Goal: Task Accomplishment & Management: Manage account settings

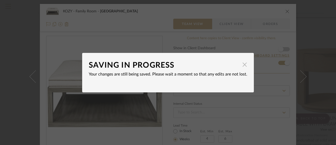
scroll to position [26, 0]
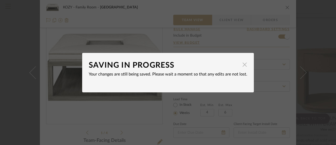
click at [242, 65] on span "button" at bounding box center [244, 64] width 10 height 10
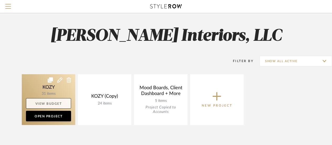
click at [54, 103] on link "View Budget" at bounding box center [48, 103] width 45 height 10
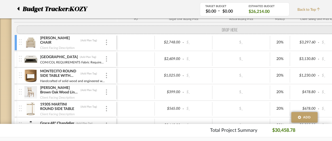
scroll to position [83, 0]
drag, startPoint x: 18, startPoint y: 82, endPoint x: 17, endPoint y: 28, distance: 54.3
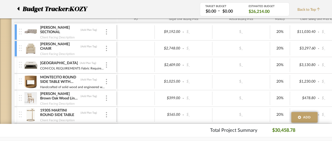
click at [16, 64] on div at bounding box center [15, 65] width 3 height 16
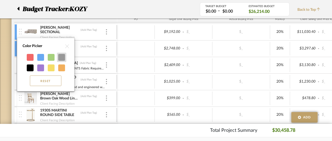
click at [62, 57] on div at bounding box center [61, 57] width 7 height 7
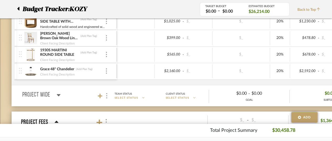
scroll to position [136, 0]
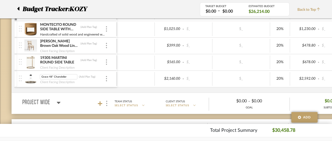
click at [31, 76] on img at bounding box center [30, 78] width 13 height 13
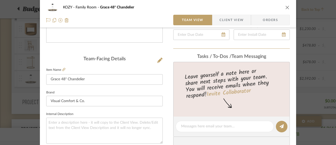
scroll to position [80, 0]
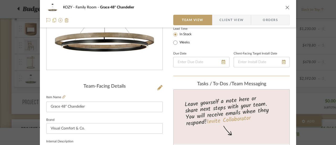
click at [286, 7] on icon "close" at bounding box center [287, 7] width 4 height 4
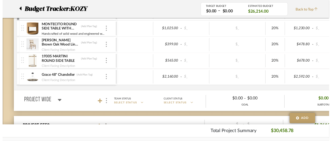
scroll to position [136, 0]
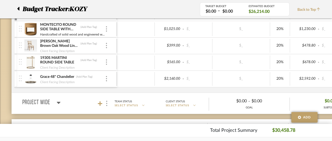
click at [15, 76] on div at bounding box center [15, 79] width 3 height 16
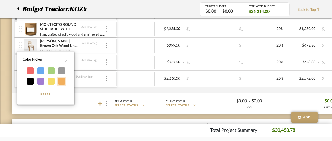
click at [62, 79] on div at bounding box center [61, 81] width 7 height 7
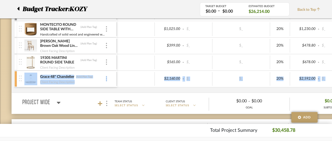
drag, startPoint x: 16, startPoint y: 76, endPoint x: 15, endPoint y: 107, distance: 30.7
click at [15, 107] on div "Family Room (Add Plan Tag) Team Status SELECT STATUS Client Status SELECT STATU…" at bounding box center [189, 27] width 355 height 171
click at [22, 77] on div at bounding box center [20, 79] width 7 height 16
click at [16, 79] on div at bounding box center [15, 79] width 3 height 16
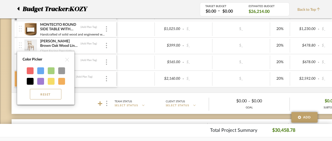
click at [67, 59] on img at bounding box center [67, 60] width 4 height 4
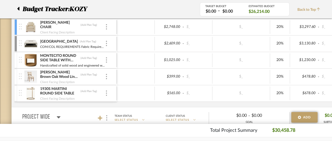
scroll to position [115, 0]
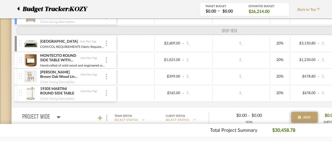
drag, startPoint x: 17, startPoint y: 74, endPoint x: 19, endPoint y: 32, distance: 42.3
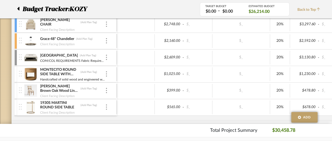
scroll to position [142, 0]
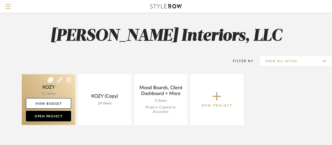
click at [51, 88] on link at bounding box center [49, 99] width 54 height 51
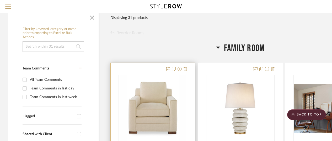
scroll to position [52, 0]
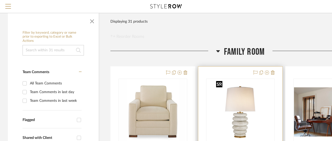
click at [245, 117] on img "0" at bounding box center [240, 112] width 52 height 66
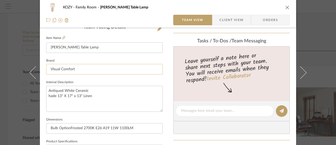
scroll to position [131, 0]
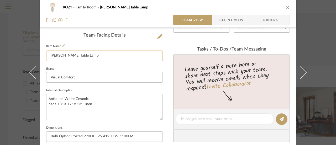
click at [96, 55] on input "[PERSON_NAME] Table Lamp" at bounding box center [104, 55] width 116 height 10
click at [47, 98] on textarea "Antiqued White Ceramic hade 13" X 17" x 13" Linen" at bounding box center [104, 107] width 116 height 26
click at [49, 96] on textarea "Antiqued White Ceramic hade 13" X 17" x 13" Linen" at bounding box center [104, 107] width 116 height 26
paste textarea "Designer: [PERSON_NAME] SKU: KW3619AWC-L"
type textarea "Designer: [PERSON_NAME] SKU: KW3619AWC-L Antiqued White Ceramic hade 13" X 17" …"
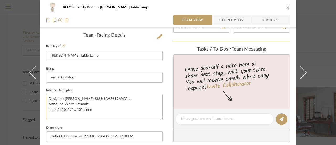
click at [46, 109] on textarea "Designer: [PERSON_NAME] SKU: KW3619AWC-L Antiqued White Ceramic hade 13" X 17" …" at bounding box center [104, 107] width 116 height 26
click at [112, 108] on textarea "Designer: [PERSON_NAME] SKU: KW3619AWC-L Antiqued White Ceramic White linen sha…" at bounding box center [104, 107] width 116 height 26
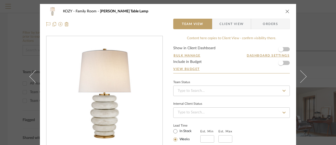
scroll to position [0, 0]
type textarea "Designer: [PERSON_NAME] SKU: KW3619AWC-L Antiqued White Ceramic White linen sha…"
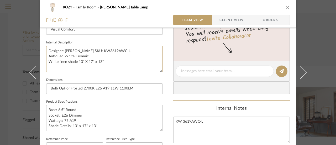
scroll to position [184, 0]
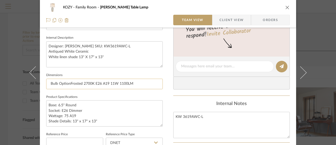
drag, startPoint x: 69, startPoint y: 83, endPoint x: 143, endPoint y: 84, distance: 74.0
click at [143, 84] on input "Bulb OptionFrosted 2700K E26 A19 11W 1100LM" at bounding box center [104, 83] width 116 height 10
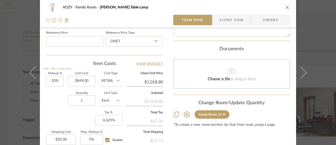
scroll to position [290, 0]
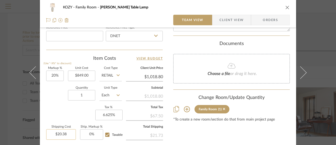
type input "20.38"
type input "0"
type input "$0.00"
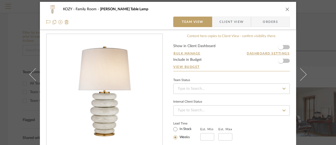
scroll to position [2, 0]
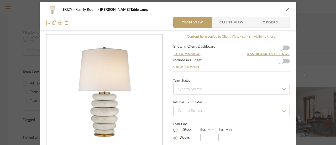
type input "0%"
click at [283, 89] on icon at bounding box center [284, 89] width 5 height 4
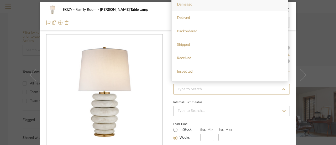
scroll to position [0, 0]
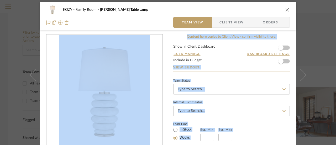
drag, startPoint x: 280, startPoint y: 28, endPoint x: 279, endPoint y: 22, distance: 5.8
click at [235, 59] on form "Show in Client Dashboard Bulk Manage Dashboard Settings Include in Budget View …" at bounding box center [231, 58] width 116 height 27
click at [214, 62] on form "Show in Client Dashboard Bulk Manage Dashboard Settings Include in Budget View …" at bounding box center [231, 58] width 116 height 27
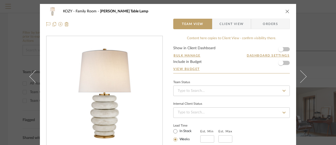
click at [286, 10] on icon "close" at bounding box center [287, 11] width 4 height 4
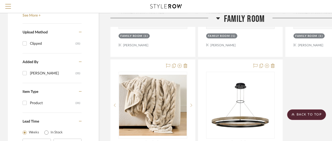
scroll to position [551, 0]
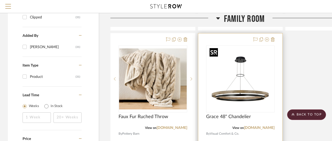
click at [247, 91] on img "0" at bounding box center [241, 79] width 66 height 66
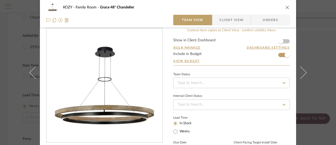
scroll to position [0, 0]
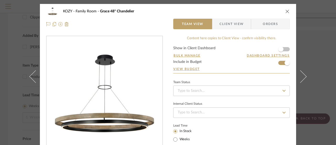
click at [285, 11] on icon "close" at bounding box center [287, 11] width 4 height 4
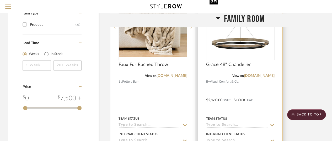
scroll to position [603, 0]
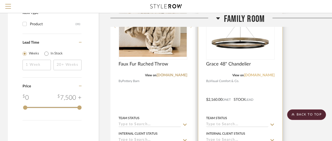
click at [259, 74] on link "[DOMAIN_NAME]" at bounding box center [259, 75] width 31 height 4
click at [251, 88] on div at bounding box center [240, 96] width 84 height 230
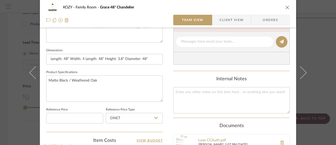
scroll to position [210, 0]
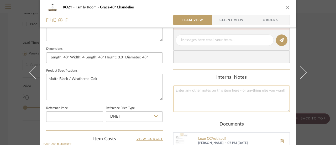
click at [174, 88] on textarea at bounding box center [231, 98] width 116 height 26
paste textarea "700GRC48"
type textarea "700GRC48"
click at [101, 78] on textarea "Matte Black / Weathered Oak" at bounding box center [104, 87] width 116 height 26
paste textarea "Includes 120 volt, 123.6 watt, 4623 total delivered lumens, 3000K LED module. D…"
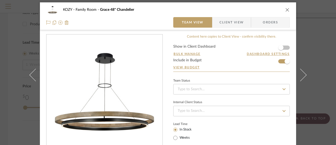
scroll to position [0, 0]
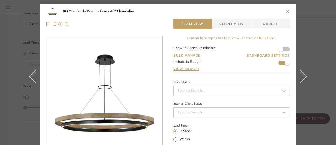
type textarea "Matte Black / Weathered Oak Includes 120 volt, 123.6 watt, 4623 total delivered…"
click at [285, 11] on icon "close" at bounding box center [287, 11] width 4 height 4
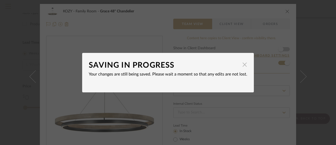
click at [241, 64] on span "button" at bounding box center [244, 64] width 10 height 10
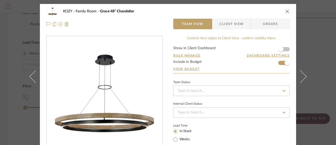
click at [285, 10] on icon "close" at bounding box center [287, 11] width 4 height 4
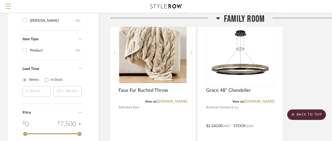
scroll to position [551, 0]
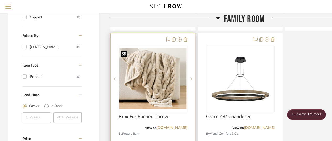
click at [159, 82] on img "0" at bounding box center [153, 78] width 68 height 61
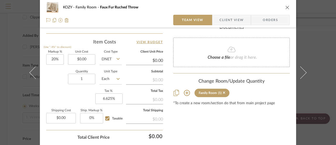
scroll to position [315, 0]
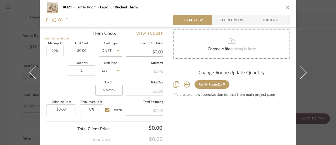
drag, startPoint x: 248, startPoint y: 68, endPoint x: 252, endPoint y: 48, distance: 20.9
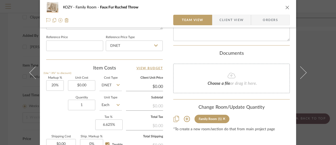
scroll to position [289, 0]
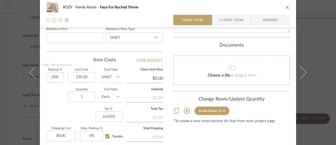
type input "$239.20"
type input "0.00"
type input "$5.74"
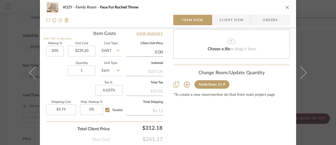
scroll to position [341, 0]
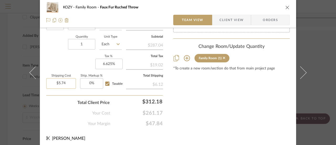
type input "$0.00"
type input "0"
type input "$287.04"
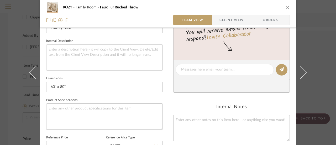
scroll to position [236, 0]
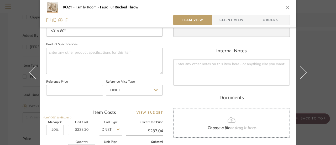
type input "0"
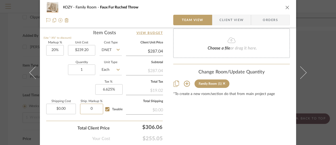
scroll to position [290, 0]
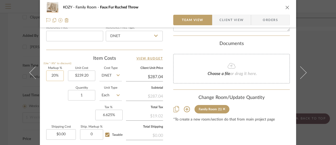
type input "20"
type input "0%"
click at [54, 74] on input "20" at bounding box center [55, 75] width 18 height 10
type input "25%"
type input "239.20"
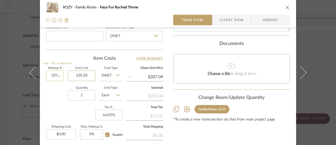
type input "$299.00"
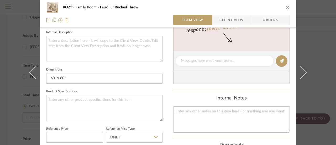
scroll to position [185, 0]
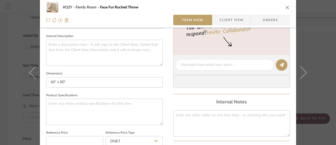
type input "$239.20"
click at [285, 7] on icon "close" at bounding box center [287, 7] width 4 height 4
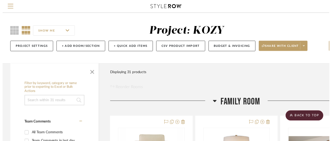
scroll to position [551, 0]
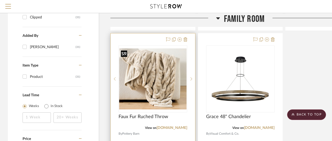
click at [162, 72] on img "0" at bounding box center [153, 78] width 68 height 61
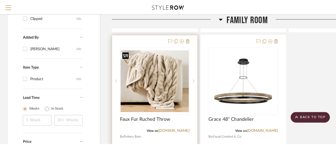
scroll to position [0, 0]
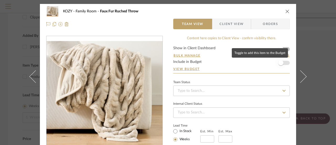
click at [284, 62] on span "button" at bounding box center [281, 63] width 12 height 12
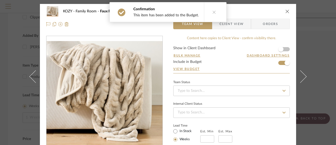
click at [212, 12] on icon at bounding box center [214, 12] width 4 height 4
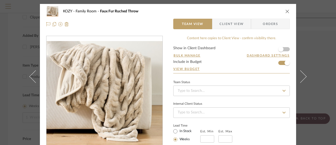
click at [286, 10] on icon "close" at bounding box center [287, 11] width 4 height 4
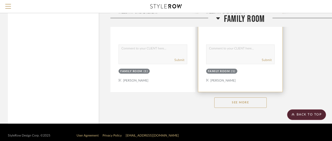
scroll to position [729, 0]
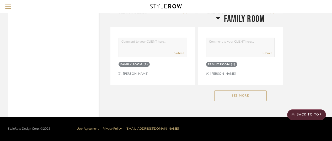
click at [241, 95] on button "See More" at bounding box center [240, 95] width 52 height 10
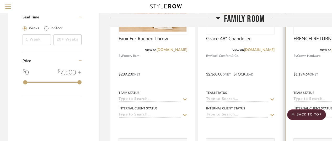
scroll to position [624, 0]
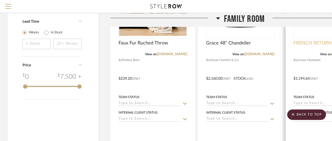
click at [316, 42] on span "FRENCH RETURN ROD" at bounding box center [319, 43] width 50 height 6
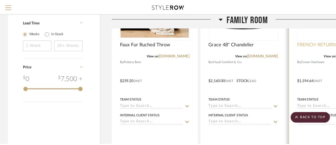
scroll to position [0, 0]
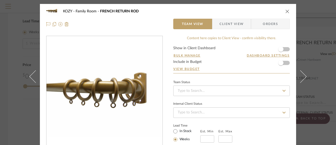
click at [285, 10] on icon "close" at bounding box center [287, 11] width 4 height 4
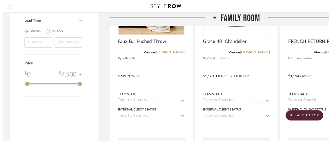
scroll to position [624, 0]
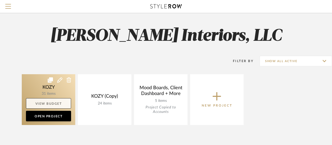
click at [49, 102] on link "View Budget" at bounding box center [48, 103] width 45 height 10
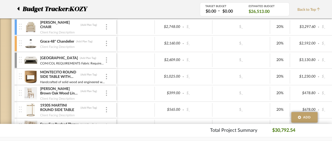
scroll to position [131, 0]
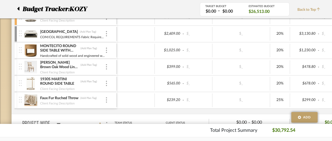
click at [16, 98] on div at bounding box center [15, 100] width 3 height 16
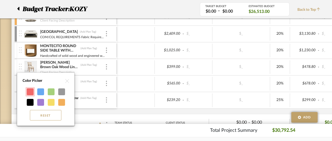
click at [30, 89] on div at bounding box center [30, 91] width 7 height 7
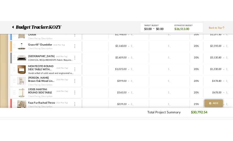
scroll to position [105, 0]
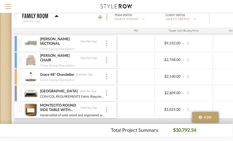
scroll to position [79, 0]
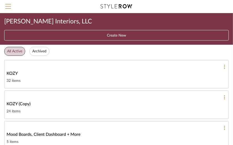
click at [15, 69] on link "KOZY 32 items" at bounding box center [116, 74] width 224 height 28
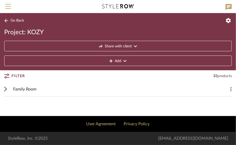
click at [28, 87] on span "Family Room" at bounding box center [24, 89] width 23 height 6
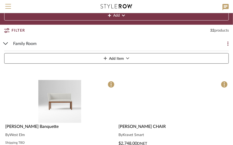
scroll to position [79, 0]
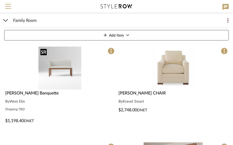
click at [60, 67] on img "0" at bounding box center [59, 67] width 43 height 43
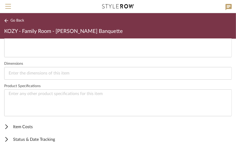
scroll to position [226, 0]
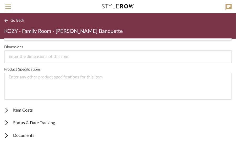
click at [28, 109] on span "Item Costs" at bounding box center [117, 110] width 226 height 6
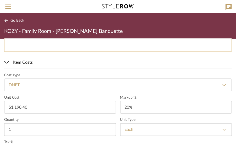
scroll to position [279, 0]
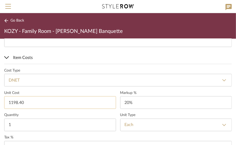
click at [29, 100] on input "1198.40" at bounding box center [60, 102] width 112 height 13
type input "$1,477.40"
type input "20"
type input "$35.46"
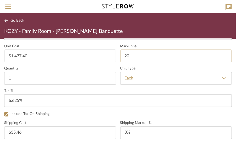
scroll to position [331, 0]
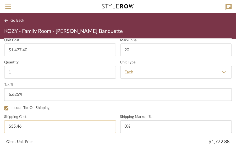
type input "20%"
type input "35.46"
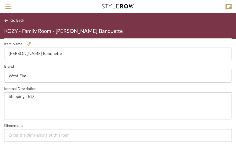
scroll to position [148, 0]
click at [34, 95] on textarea "Shipping TBD" at bounding box center [118, 105] width 228 height 27
type input "$0.00"
click at [9, 101] on textarea "Shipping TBD Includes White Glove delivery" at bounding box center [118, 105] width 228 height 27
type textarea "Shipping TBD Price Includes White Glove delivery"
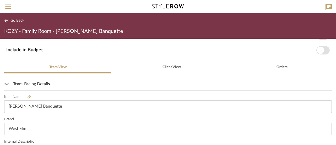
scroll to position [0, 0]
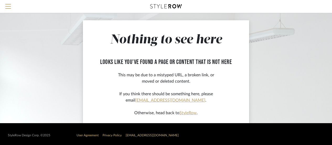
scroll to position [33, 0]
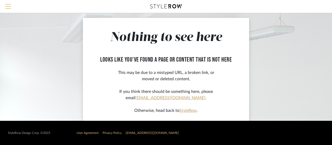
click at [9, 6] on span "Menu" at bounding box center [8, 8] width 6 height 8
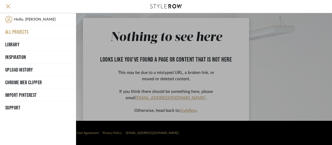
click at [21, 29] on button "All Projects" at bounding box center [38, 32] width 76 height 13
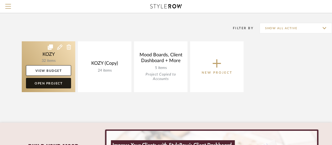
click at [51, 81] on link "Open Project" at bounding box center [48, 83] width 45 height 10
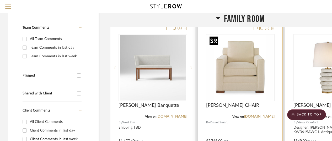
scroll to position [105, 0]
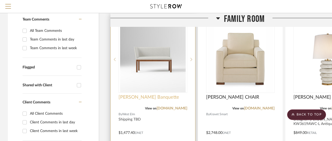
click at [142, 95] on span "Hargrove Banquette" at bounding box center [149, 97] width 61 height 6
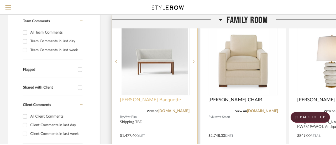
scroll to position [0, 0]
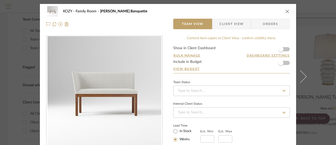
click at [285, 61] on form "Show in Client Dashboard Bulk Manage Dashboard Settings Include in Budget View …" at bounding box center [231, 59] width 116 height 27
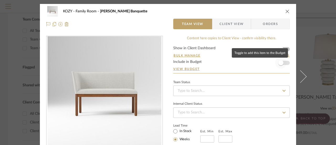
click at [280, 63] on span "button" at bounding box center [280, 62] width 5 height 5
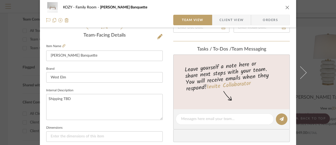
scroll to position [157, 0]
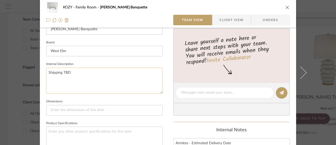
click at [70, 71] on textarea "Shipping TBD" at bounding box center [104, 80] width 116 height 26
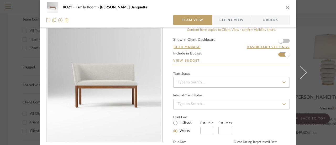
scroll to position [2, 0]
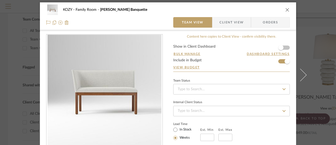
type textarea "Shipping TBD Includes White glove delivery"
click at [285, 9] on icon "close" at bounding box center [287, 10] width 4 height 4
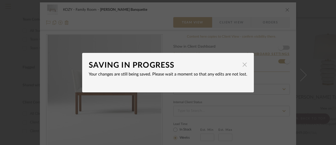
click at [242, 64] on span "button" at bounding box center [244, 64] width 10 height 10
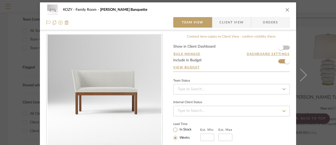
click at [285, 9] on icon "close" at bounding box center [287, 10] width 4 height 4
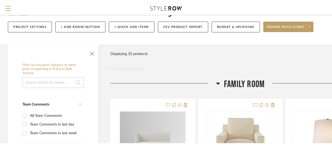
scroll to position [0, 0]
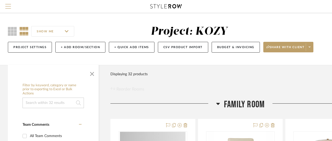
click at [8, 4] on span "Menu" at bounding box center [8, 4] width 6 height 1
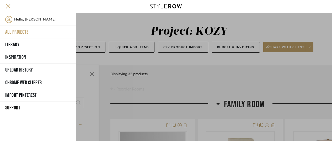
click at [21, 30] on button "All Projects" at bounding box center [38, 32] width 76 height 13
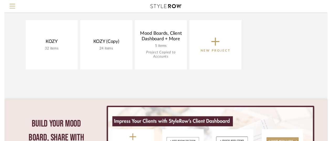
scroll to position [79, 0]
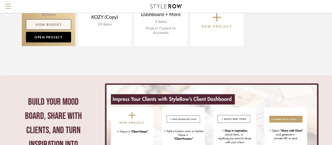
click at [48, 22] on link "View Budget" at bounding box center [48, 24] width 45 height 10
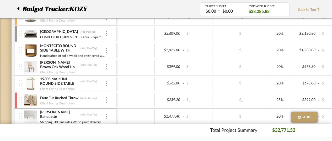
scroll to position [157, 0]
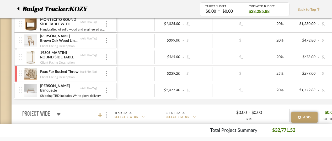
click at [16, 89] on div at bounding box center [15, 90] width 3 height 16
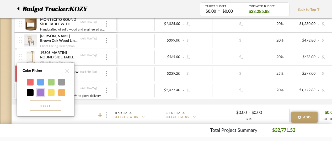
click at [40, 89] on div at bounding box center [40, 92] width 7 height 7
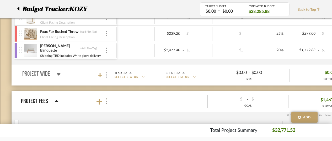
scroll to position [224, 0]
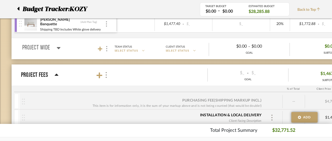
click at [326, 70] on span "$1,467.93" at bounding box center [330, 74] width 19 height 8
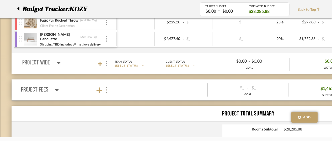
scroll to position [179, 0]
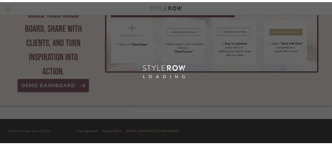
scroll to position [79, 0]
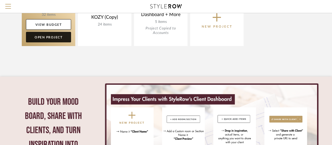
click at [49, 36] on link "Open Project" at bounding box center [48, 37] width 45 height 10
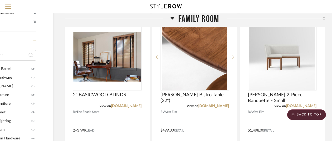
scroll to position [341, 46]
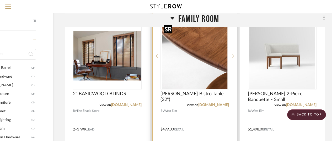
click at [205, 53] on img "0" at bounding box center [195, 56] width 66 height 66
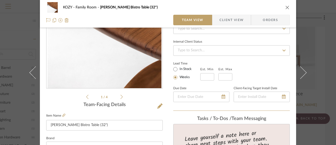
scroll to position [79, 0]
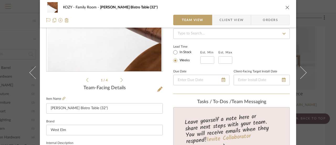
click at [120, 79] on icon at bounding box center [121, 79] width 2 height 5
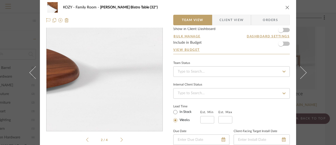
scroll to position [52, 0]
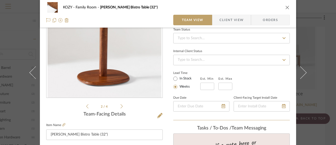
click at [120, 104] on icon at bounding box center [121, 106] width 2 height 5
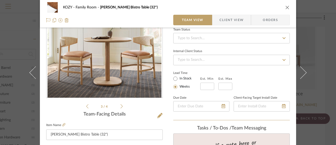
click at [120, 104] on icon at bounding box center [121, 106] width 2 height 5
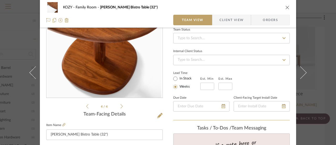
click at [120, 104] on icon at bounding box center [121, 106] width 2 height 5
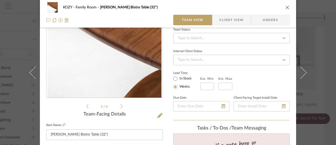
click at [120, 104] on icon at bounding box center [121, 106] width 2 height 5
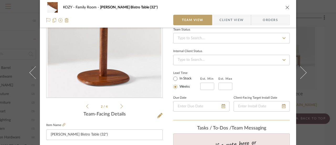
click at [120, 104] on icon at bounding box center [121, 106] width 2 height 5
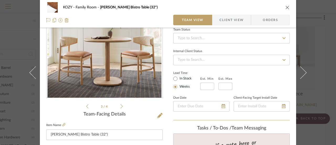
click at [120, 105] on icon at bounding box center [121, 106] width 2 height 5
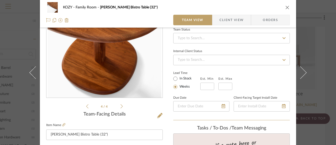
click at [120, 105] on icon at bounding box center [121, 106] width 2 height 5
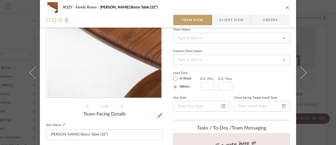
click at [120, 105] on icon at bounding box center [121, 106] width 2 height 5
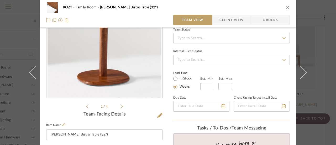
click at [120, 105] on icon at bounding box center [121, 106] width 2 height 4
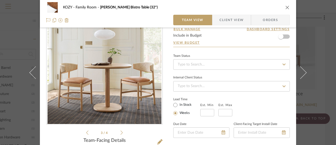
scroll to position [0, 0]
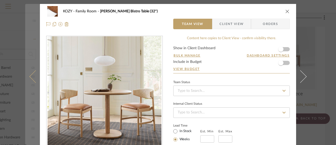
click at [29, 75] on icon at bounding box center [35, 76] width 13 height 13
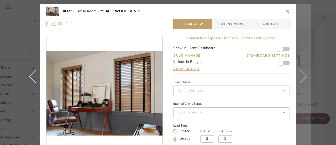
click at [303, 74] on button at bounding box center [303, 76] width 15 height 145
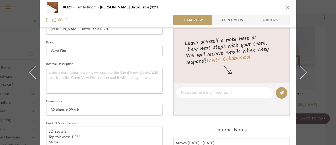
scroll to position [210, 0]
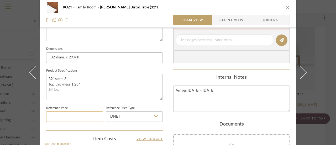
click at [83, 114] on input at bounding box center [74, 116] width 57 height 10
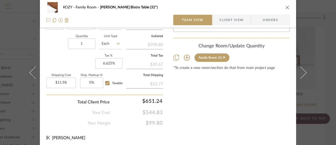
scroll to position [343, 0]
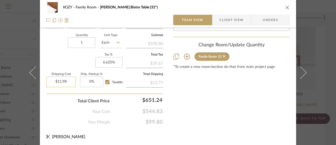
type input "11.98"
click at [68, 79] on input "11.98" at bounding box center [61, 81] width 30 height 10
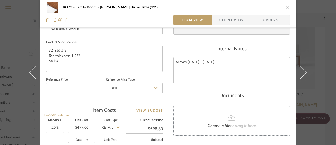
scroll to position [238, 0]
click at [56, 86] on input at bounding box center [74, 88] width 57 height 10
type input "$0.00"
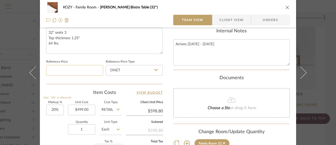
scroll to position [264, 0]
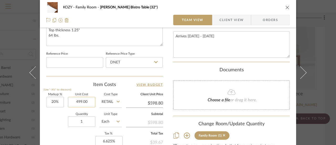
click at [89, 101] on input "499.00" at bounding box center [81, 102] width 27 height 10
drag, startPoint x: 86, startPoint y: 101, endPoint x: 72, endPoint y: 100, distance: 13.9
click at [72, 100] on input "499.00" at bounding box center [81, 102] width 27 height 10
type input "$558.20"
type input "$669.84"
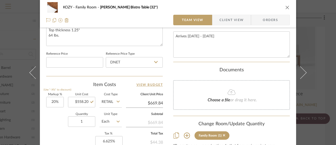
click at [116, 100] on icon at bounding box center [117, 101] width 3 height 4
click at [104, 100] on input "Retail" at bounding box center [110, 102] width 22 height 10
click at [109, 113] on span "DNET" at bounding box center [108, 114] width 10 height 4
type input "DNET"
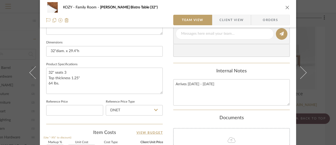
scroll to position [211, 0]
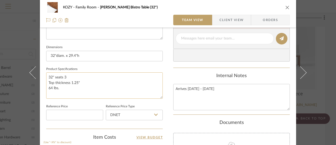
click at [47, 87] on textarea "32" seats 3 Top thickness 1.25" 64 lbs." at bounding box center [104, 85] width 116 height 26
click at [94, 82] on textarea "32" seats 3 Top thickness 1.25" 64 lbs." at bounding box center [104, 85] width 116 height 26
click at [47, 87] on textarea "32" seats 3 Top thickness 1.25" 64 lbs. Includes $159.00 White glove delivery" at bounding box center [104, 85] width 116 height 26
click at [119, 87] on textarea "32" seats 3 Top thickness 1.25" 64 lbs. Price includes $159.00 White glove deli…" at bounding box center [104, 85] width 116 height 26
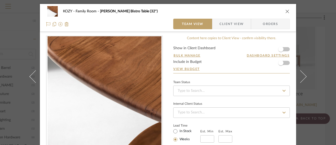
scroll to position [0, 0]
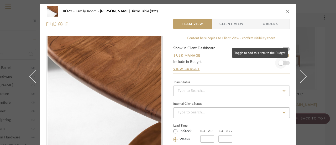
type textarea "32" seats 3 Top thickness 1.25" 64 lbs. Price includes $159.00 White glove deli…"
click at [283, 62] on span "button" at bounding box center [281, 63] width 12 height 12
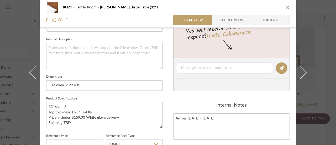
scroll to position [211, 0]
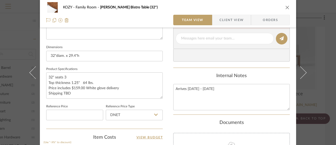
click at [285, 7] on icon "close" at bounding box center [287, 7] width 4 height 4
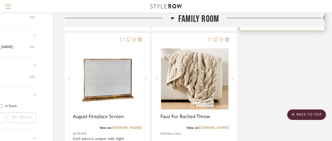
scroll to position [577, 46]
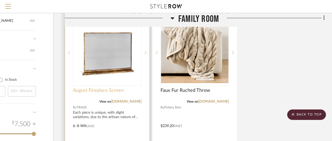
click at [105, 89] on span "August Fireplace Screen" at bounding box center [98, 90] width 51 height 6
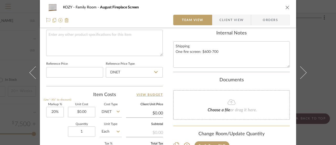
scroll to position [262, 0]
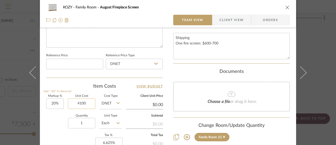
type input "$4,100.00"
type input "$4,920.00"
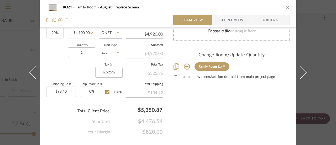
scroll to position [341, 0]
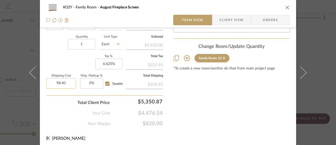
click at [67, 83] on input "98.40" at bounding box center [61, 83] width 30 height 10
type input "$700.00"
type input "2"
type input "2%"
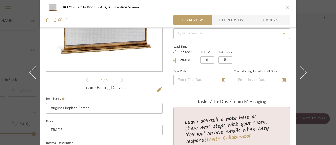
scroll to position [131, 0]
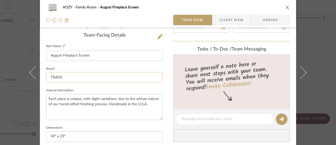
click at [61, 77] on input "TRADE" at bounding box center [104, 77] width 116 height 10
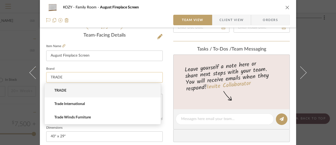
drag, startPoint x: 61, startPoint y: 77, endPoint x: 46, endPoint y: 75, distance: 15.8
click at [46, 75] on input "TRADE" at bounding box center [104, 77] width 116 height 10
type input "c"
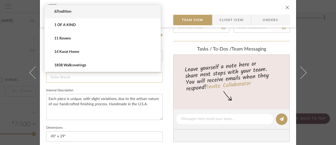
click at [51, 76] on input at bounding box center [104, 77] width 116 height 10
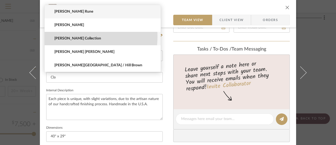
click at [76, 36] on span "Claire Crowe Collection" at bounding box center [104, 38] width 101 height 4
type input "Claire Crowe Collection"
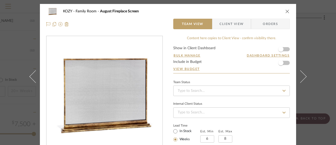
scroll to position [0, 0]
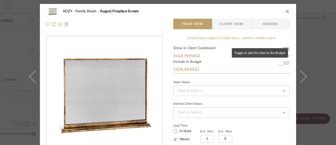
click at [284, 62] on span "button" at bounding box center [281, 63] width 12 height 12
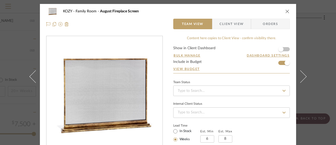
click at [285, 10] on icon "close" at bounding box center [287, 11] width 4 height 4
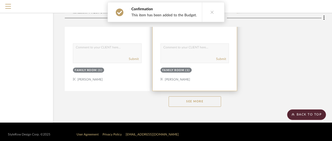
scroll to position [729, 46]
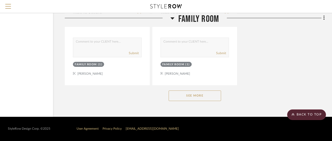
click at [190, 93] on button "See More" at bounding box center [195, 95] width 52 height 10
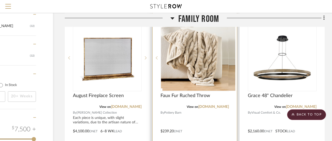
scroll to position [546, 46]
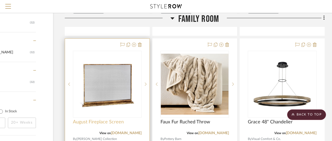
click at [113, 120] on span "August Fireplace Screen" at bounding box center [98, 122] width 51 height 6
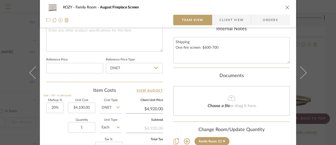
scroll to position [262, 0]
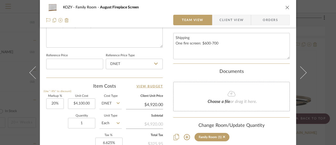
click at [231, 99] on span "or drag it here." at bounding box center [243, 101] width 27 height 4
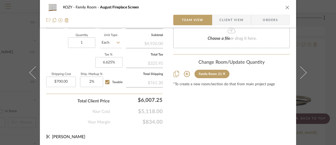
scroll to position [211, 0]
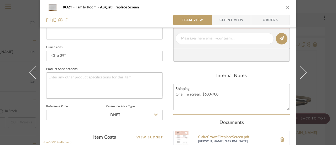
click at [285, 6] on icon "close" at bounding box center [287, 7] width 4 height 4
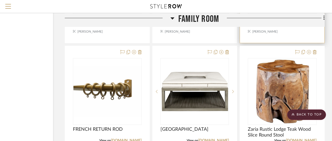
scroll to position [808, 46]
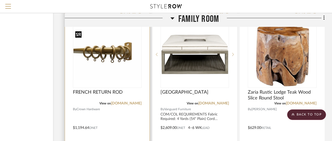
click at [115, 55] on img "0" at bounding box center [107, 54] width 68 height 51
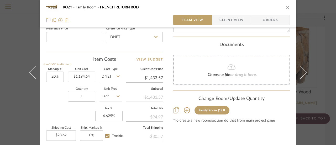
scroll to position [315, 0]
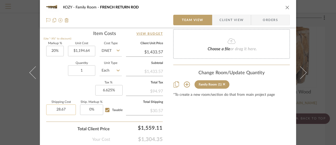
click at [68, 107] on input "28.67" at bounding box center [61, 109] width 30 height 10
type input "$0.00"
type input "0"
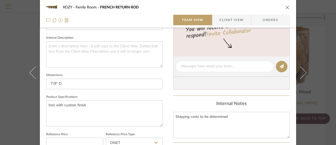
scroll to position [236, 0]
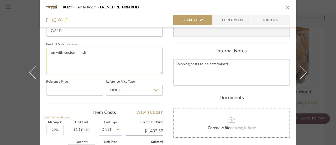
type input "0%"
click at [86, 51] on textarea "Iron with custom finish" at bounding box center [104, 60] width 116 height 26
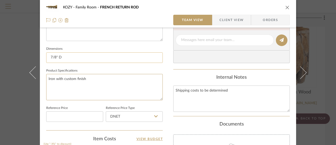
scroll to position [184, 0]
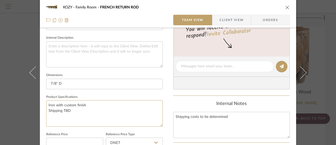
type textarea "Iron with custom finish Shipping TBD"
click at [286, 7] on icon "close" at bounding box center [287, 7] width 4 height 4
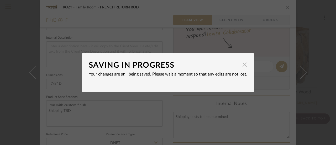
click at [242, 63] on span "button" at bounding box center [244, 64] width 10 height 10
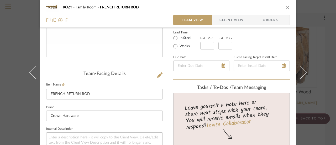
scroll to position [79, 0]
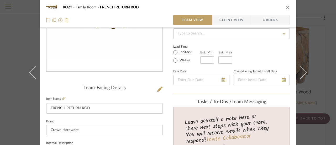
click at [287, 6] on icon "close" at bounding box center [287, 7] width 4 height 4
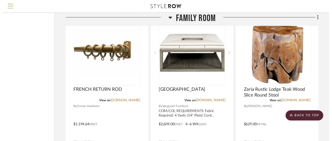
scroll to position [808, 46]
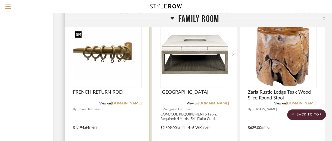
click at [105, 58] on img "0" at bounding box center [107, 54] width 68 height 51
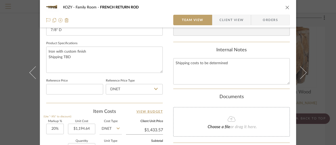
scroll to position [262, 0]
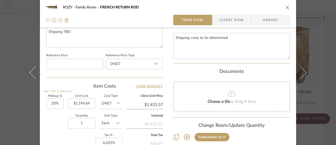
click at [231, 93] on icon at bounding box center [231, 93] width 8 height 6
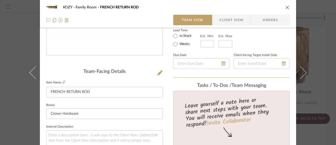
scroll to position [80, 0]
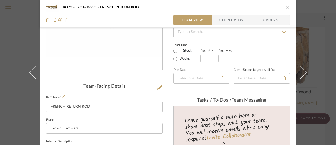
click at [285, 6] on icon "close" at bounding box center [287, 7] width 4 height 4
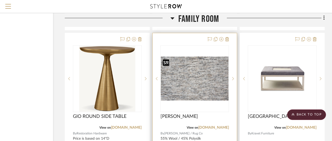
scroll to position [1254, 46]
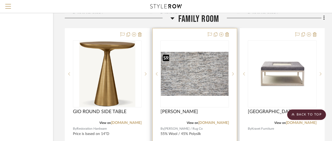
click at [185, 77] on img "0" at bounding box center [195, 74] width 68 height 44
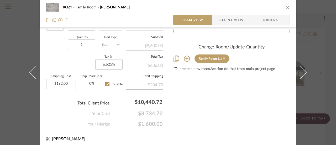
scroll to position [341, 0]
type input "192.00"
type input "0"
type input "$0.00"
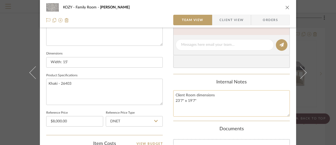
scroll to position [211, 0]
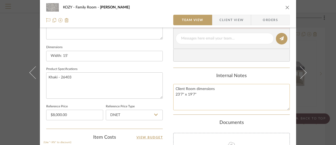
type input "0%"
click at [196, 93] on textarea "Client Room dimensions 23'7" x 19'7"" at bounding box center [231, 97] width 116 height 26
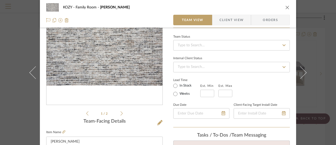
scroll to position [0, 0]
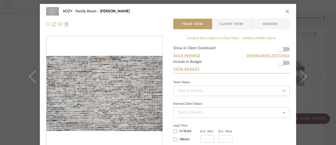
type textarea "Client Room dimensions 23'7" x 19'7" Can do 2 seams for less Subject to on-site…"
click at [285, 62] on form "Show in Client Dashboard Bulk Manage Dashboard Settings Include in Budget View …" at bounding box center [231, 59] width 116 height 27
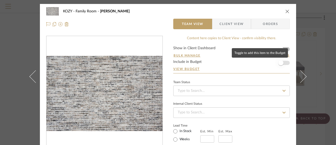
click at [278, 62] on span "button" at bounding box center [280, 62] width 5 height 5
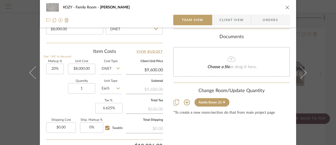
scroll to position [290, 0]
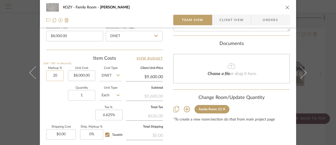
click at [53, 75] on input "20" at bounding box center [55, 75] width 18 height 10
type input "20%"
click at [272, 111] on div "Family Room (1)" at bounding box center [231, 109] width 116 height 8
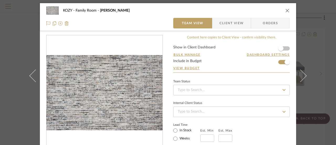
scroll to position [0, 0]
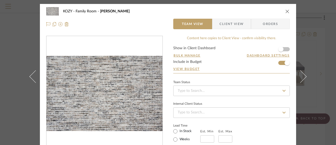
click at [286, 11] on icon "close" at bounding box center [287, 11] width 4 height 4
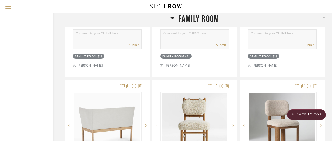
scroll to position [2199, 46]
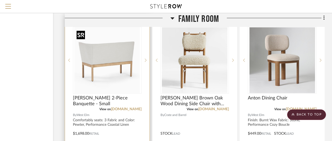
click at [117, 51] on img "0" at bounding box center [108, 60] width 66 height 66
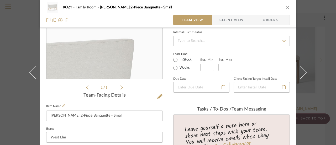
scroll to position [105, 0]
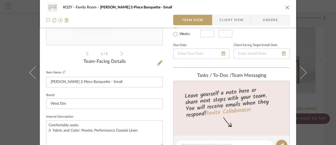
click at [120, 52] on icon at bounding box center [121, 53] width 2 height 4
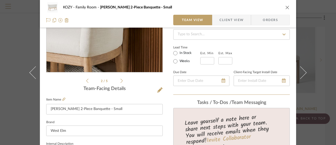
scroll to position [79, 0]
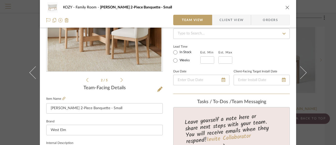
click at [286, 7] on icon "close" at bounding box center [287, 7] width 4 height 4
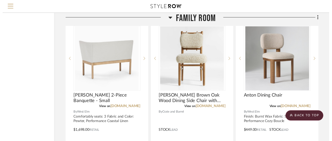
scroll to position [2199, 46]
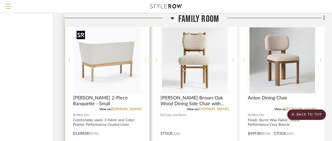
click at [120, 59] on img "0" at bounding box center [108, 60] width 66 height 66
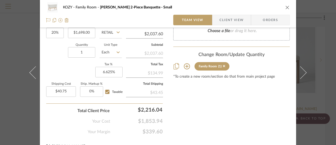
scroll to position [343, 0]
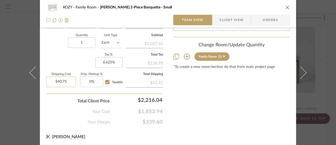
type input "40.75"
click at [68, 79] on input "40.75" at bounding box center [61, 81] width 30 height 10
type input "0"
type input "$0.00"
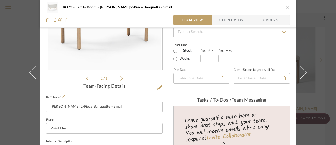
scroll to position [0, 0]
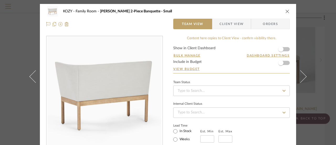
type input "0%"
click at [286, 11] on icon "close" at bounding box center [287, 11] width 4 height 4
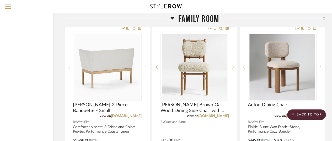
scroll to position [2172, 46]
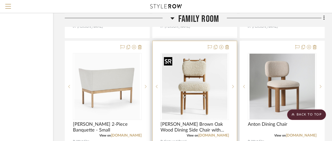
click at [198, 82] on img "0" at bounding box center [195, 87] width 66 height 66
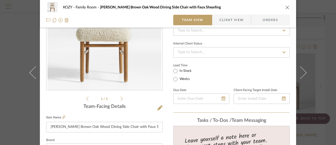
scroll to position [52, 0]
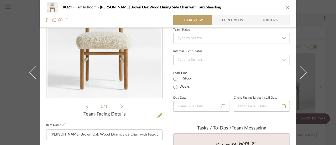
click at [120, 104] on icon at bounding box center [121, 106] width 2 height 5
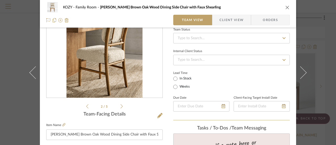
click at [120, 104] on icon at bounding box center [121, 106] width 2 height 5
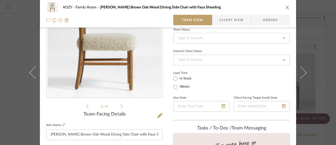
click at [120, 104] on icon at bounding box center [121, 106] width 2 height 5
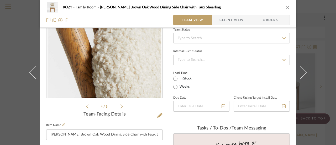
click at [120, 104] on icon at bounding box center [121, 106] width 2 height 5
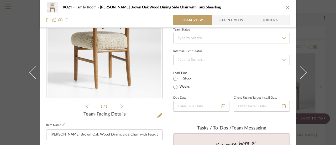
click at [120, 104] on icon at bounding box center [121, 106] width 2 height 5
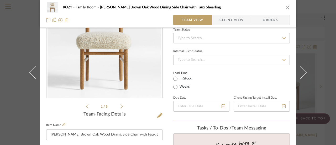
click at [120, 104] on icon at bounding box center [121, 106] width 2 height 5
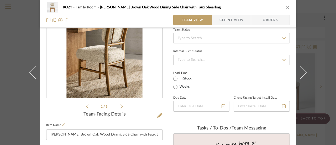
click at [120, 104] on icon at bounding box center [121, 106] width 2 height 5
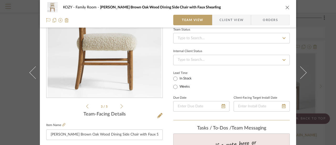
click at [120, 104] on icon at bounding box center [121, 106] width 2 height 5
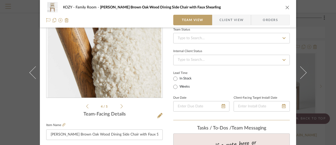
click at [120, 104] on icon at bounding box center [121, 106] width 2 height 5
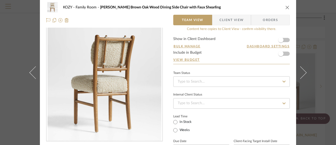
scroll to position [0, 0]
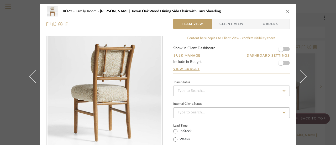
click at [286, 11] on icon "close" at bounding box center [287, 11] width 4 height 4
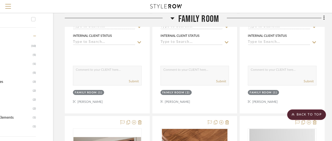
scroll to position [231, 46]
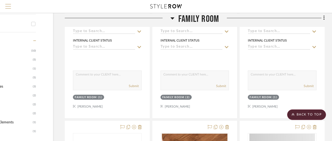
click at [7, 5] on span "Menu" at bounding box center [8, 8] width 6 height 8
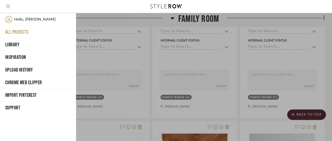
click at [19, 30] on button "All Projects" at bounding box center [38, 32] width 76 height 13
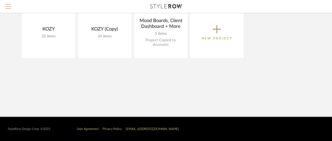
scroll to position [63, 0]
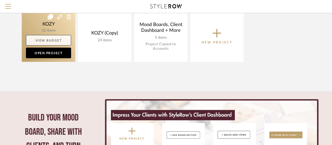
click at [50, 39] on link "View Budget" at bounding box center [48, 40] width 45 height 10
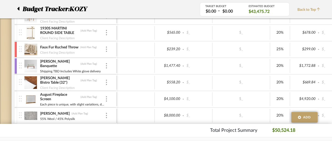
scroll to position [194, 0]
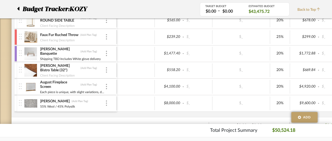
click at [15, 67] on div at bounding box center [15, 70] width 3 height 16
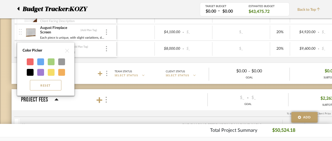
scroll to position [273, 0]
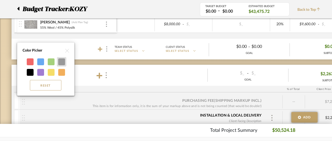
click at [63, 61] on div at bounding box center [61, 61] width 7 height 7
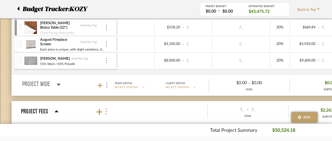
scroll to position [220, 0]
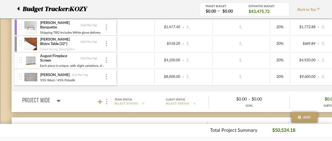
click at [16, 59] on div at bounding box center [15, 60] width 3 height 16
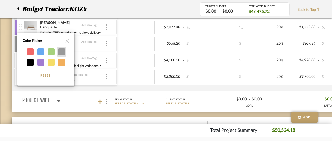
click at [62, 51] on div at bounding box center [61, 51] width 7 height 7
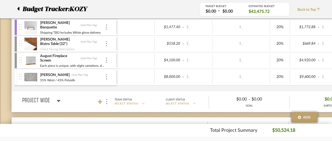
click at [17, 73] on div at bounding box center [15, 77] width 3 height 16
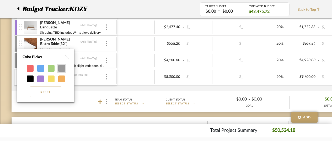
click at [62, 67] on div at bounding box center [61, 68] width 7 height 7
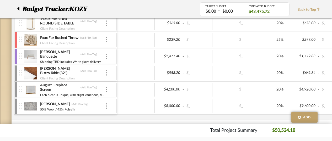
scroll to position [168, 0]
